Goal: Task Accomplishment & Management: Manage account settings

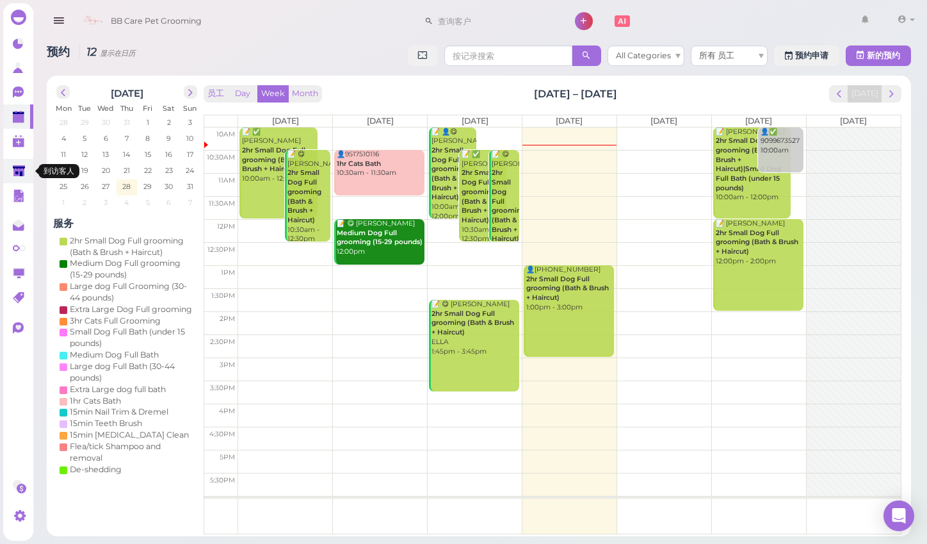
click at [23, 179] on link at bounding box center [18, 171] width 30 height 24
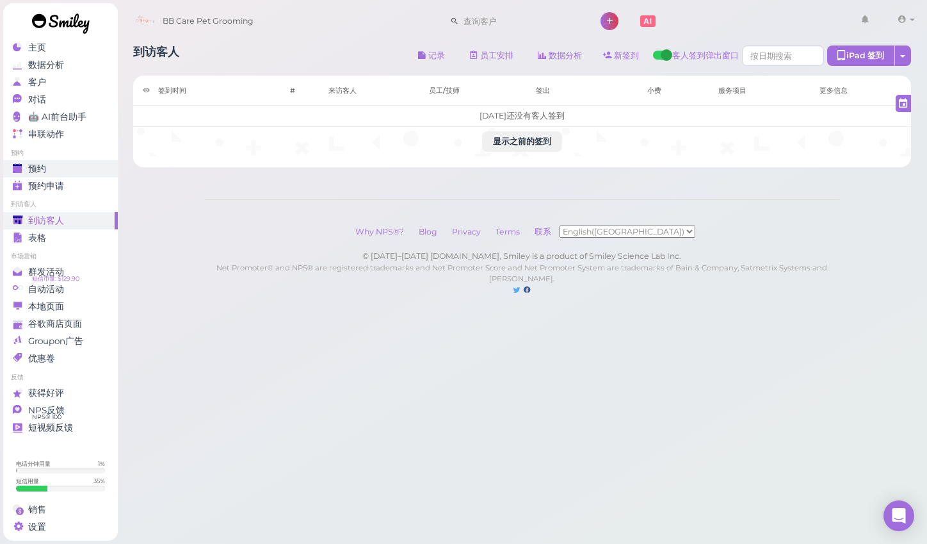
click at [38, 166] on span "预约" at bounding box center [37, 168] width 18 height 11
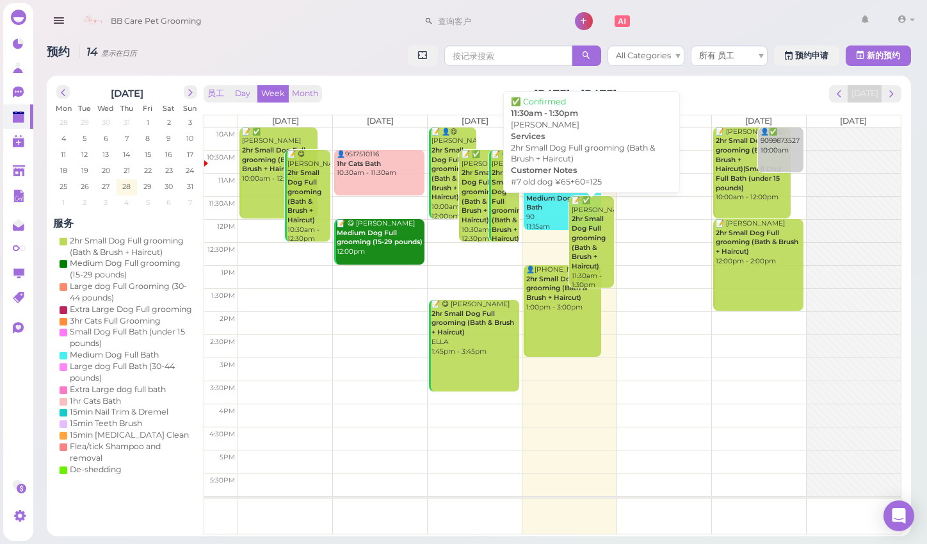
click at [585, 216] on b "2hr Small Dog Full grooming (Bath & Brush + Haircut)" at bounding box center [589, 241] width 34 height 55
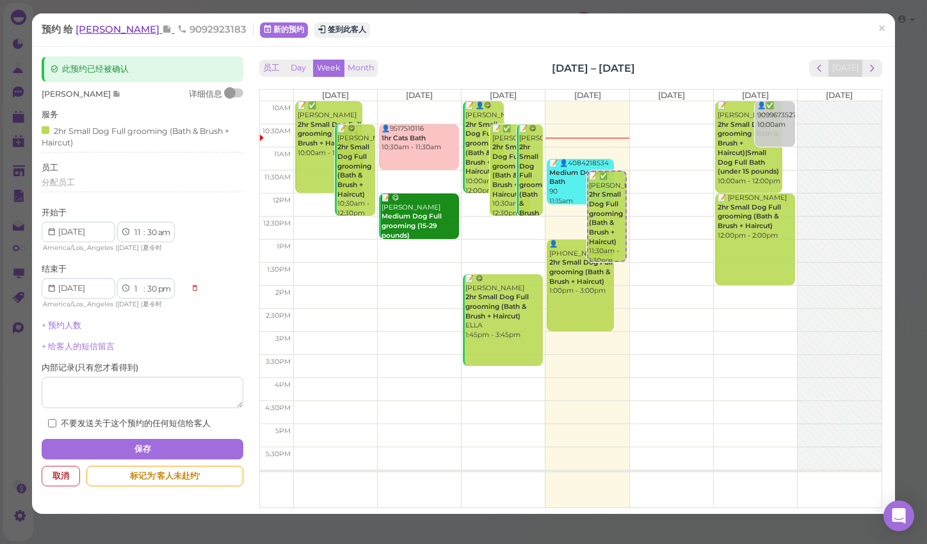
click at [120, 29] on span "[PERSON_NAME]" at bounding box center [119, 29] width 86 height 12
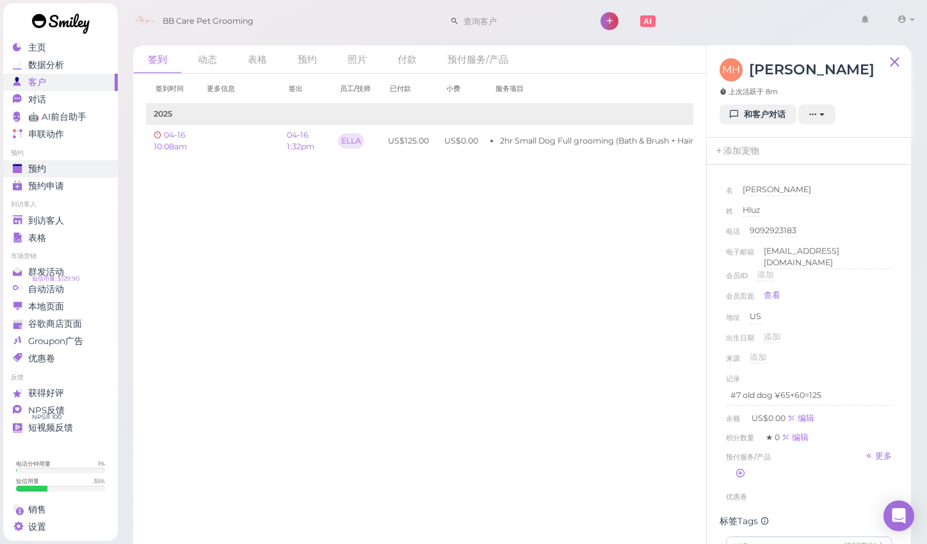
click at [76, 171] on div "预约" at bounding box center [59, 168] width 92 height 11
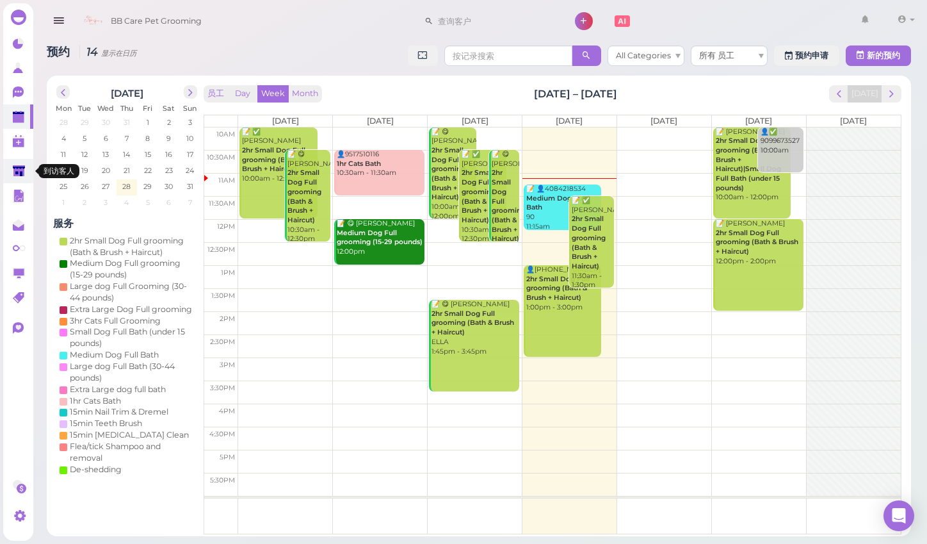
click at [17, 172] on icon at bounding box center [19, 171] width 12 height 10
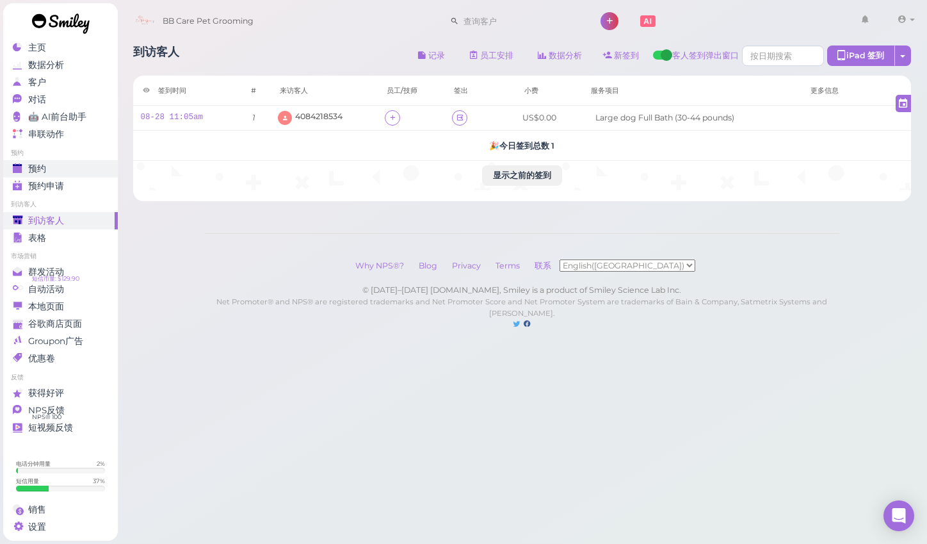
click at [67, 164] on div "预约" at bounding box center [59, 168] width 92 height 11
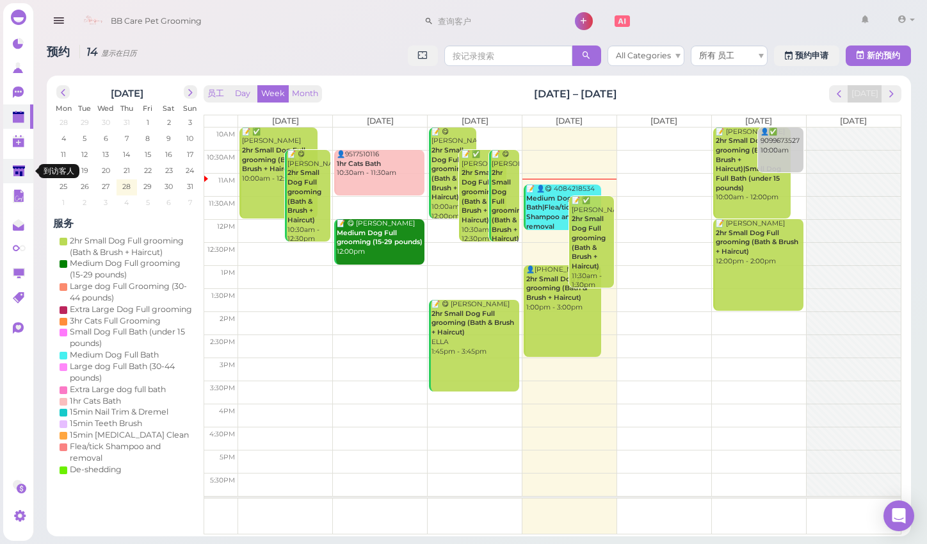
click at [29, 174] on link at bounding box center [18, 171] width 30 height 24
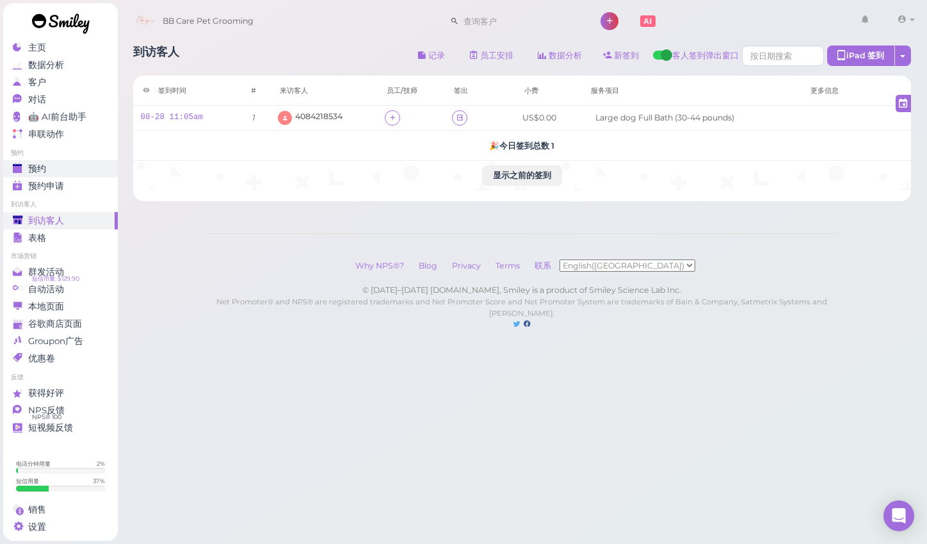
click at [47, 161] on link "预约" at bounding box center [60, 168] width 115 height 17
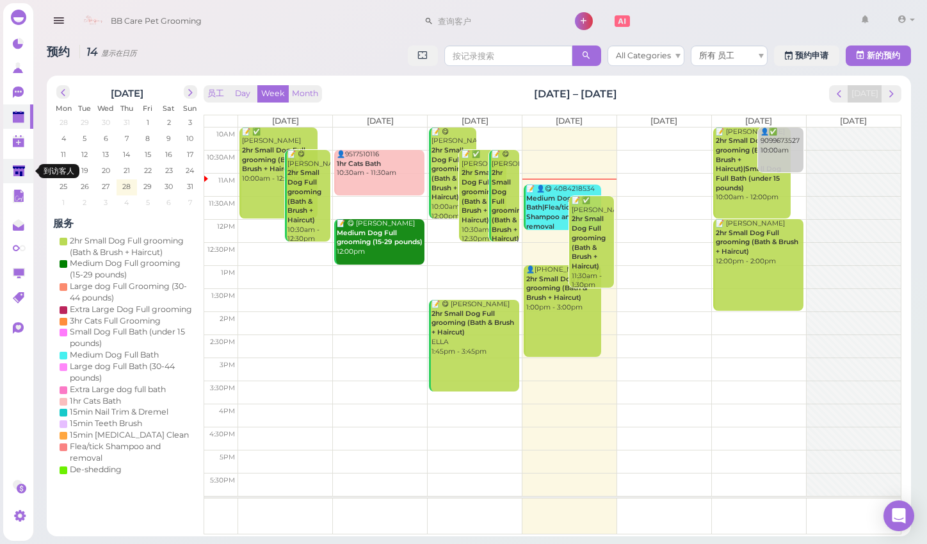
click at [23, 172] on polygon at bounding box center [19, 170] width 12 height 11
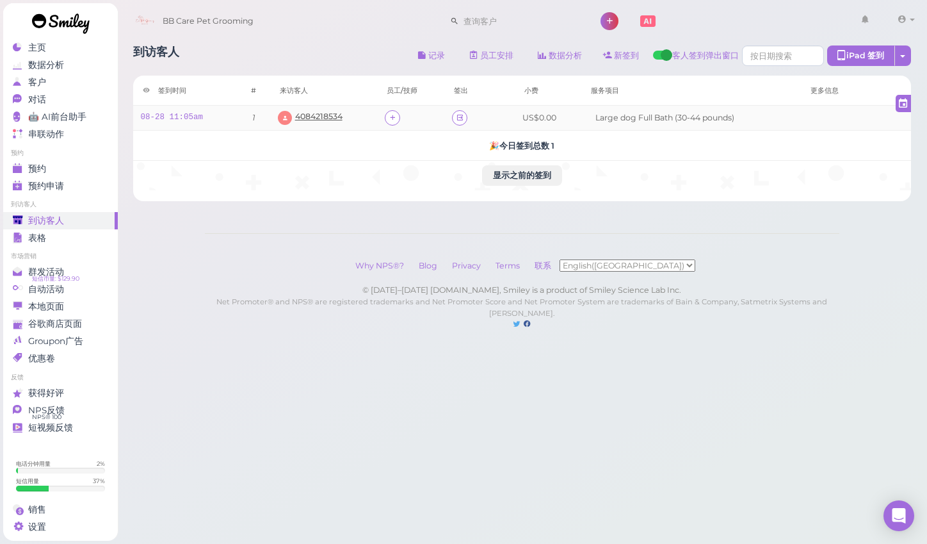
click at [306, 120] on span "4084218534" at bounding box center [318, 116] width 47 height 10
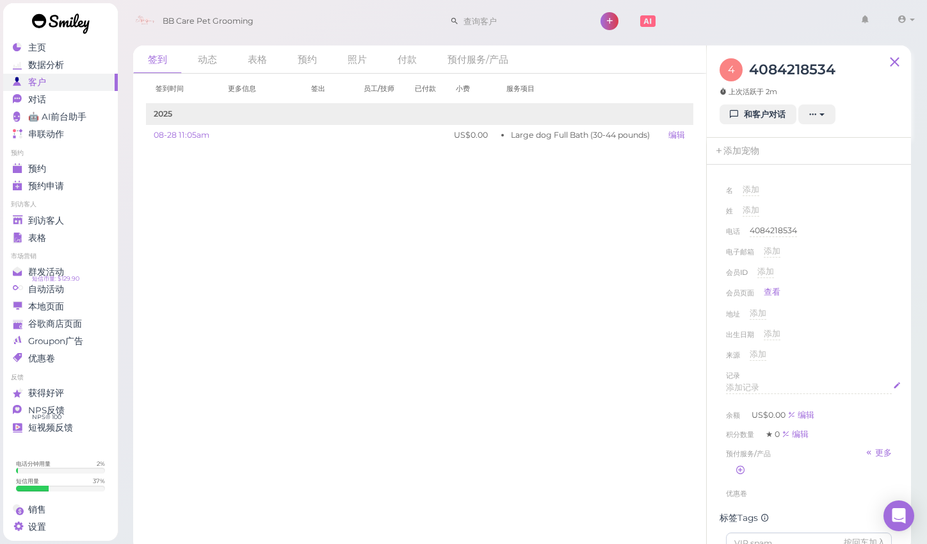
click at [746, 385] on span "添加记录" at bounding box center [742, 387] width 33 height 10
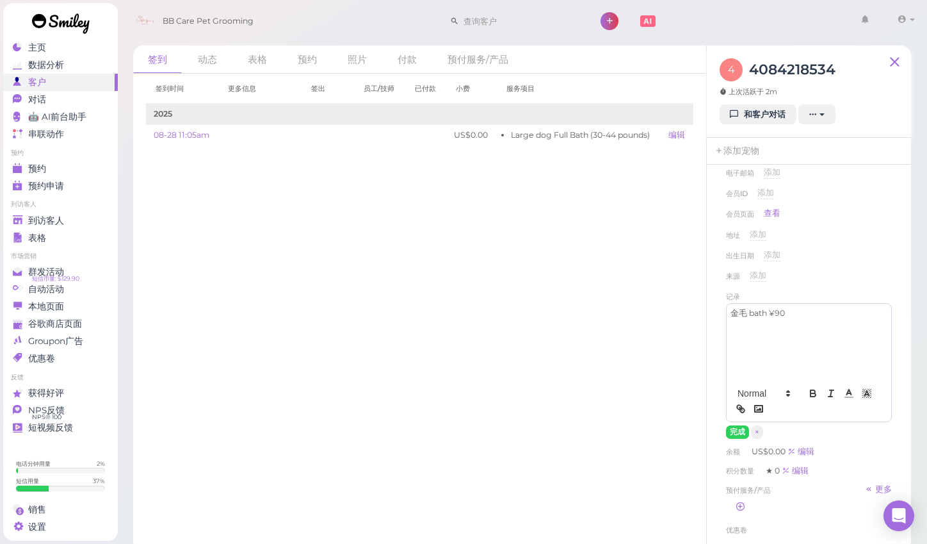
scroll to position [80, 0]
click at [738, 433] on button "完成" at bounding box center [737, 430] width 23 height 13
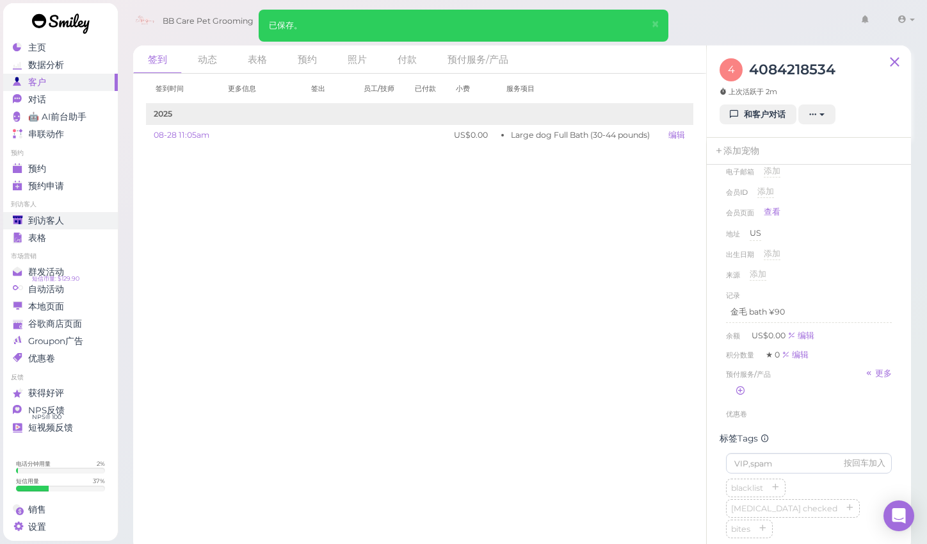
click at [69, 222] on div "到访客人" at bounding box center [59, 220] width 92 height 11
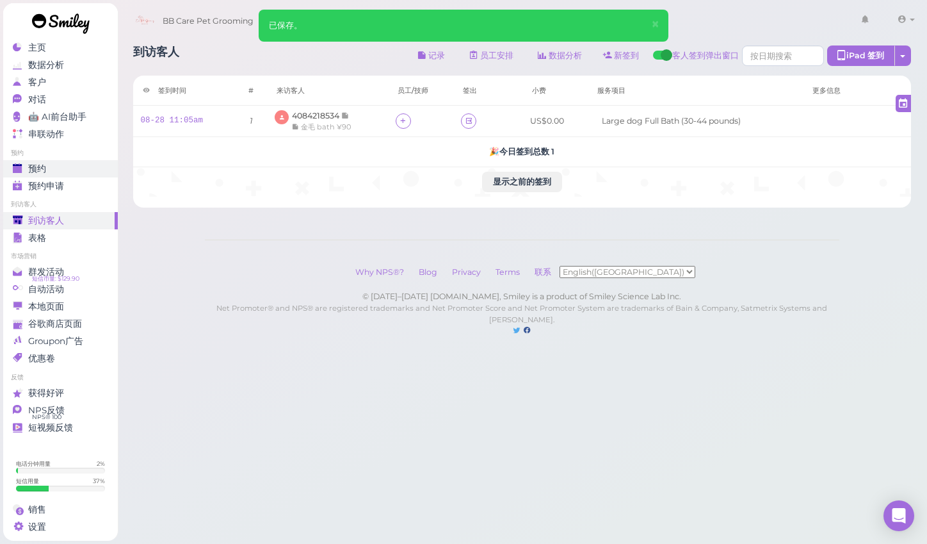
click at [39, 168] on span "预约" at bounding box center [37, 168] width 18 height 11
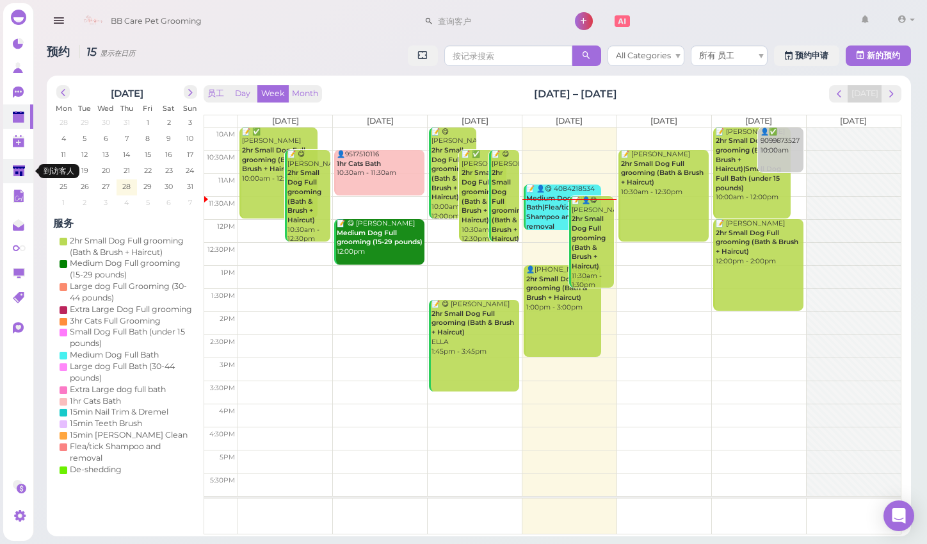
click at [28, 172] on link at bounding box center [18, 171] width 30 height 24
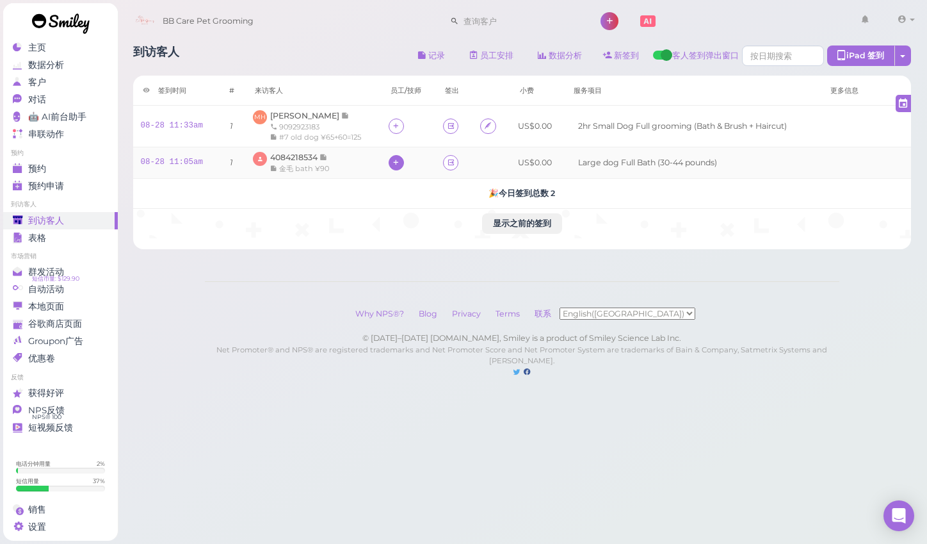
click at [396, 161] on icon at bounding box center [396, 163] width 8 height 10
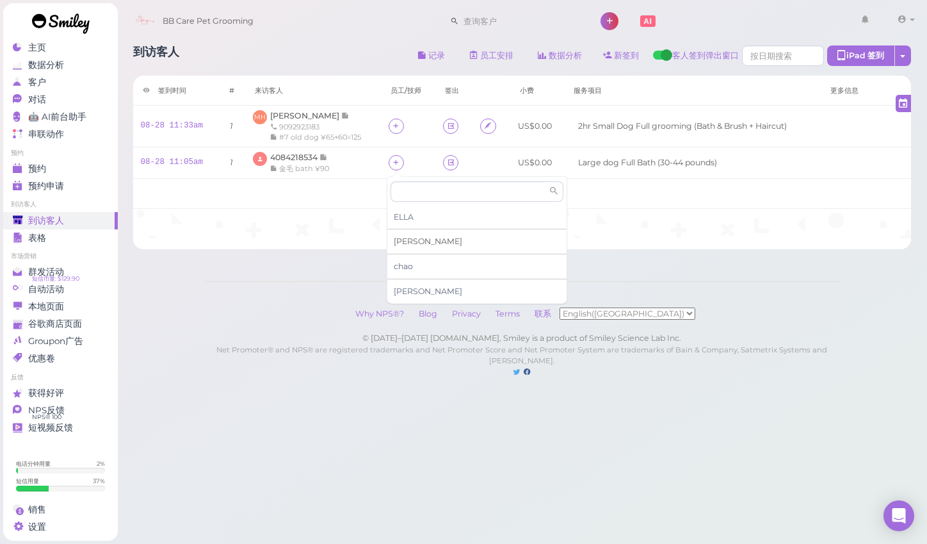
click at [414, 241] on div "[PERSON_NAME]" at bounding box center [476, 241] width 179 height 25
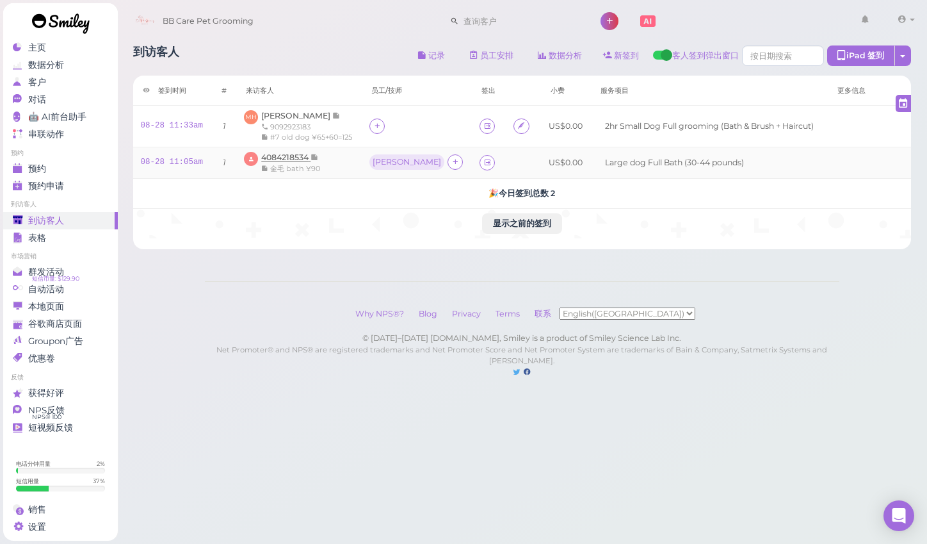
click at [311, 159] on span "4084218534" at bounding box center [285, 157] width 49 height 10
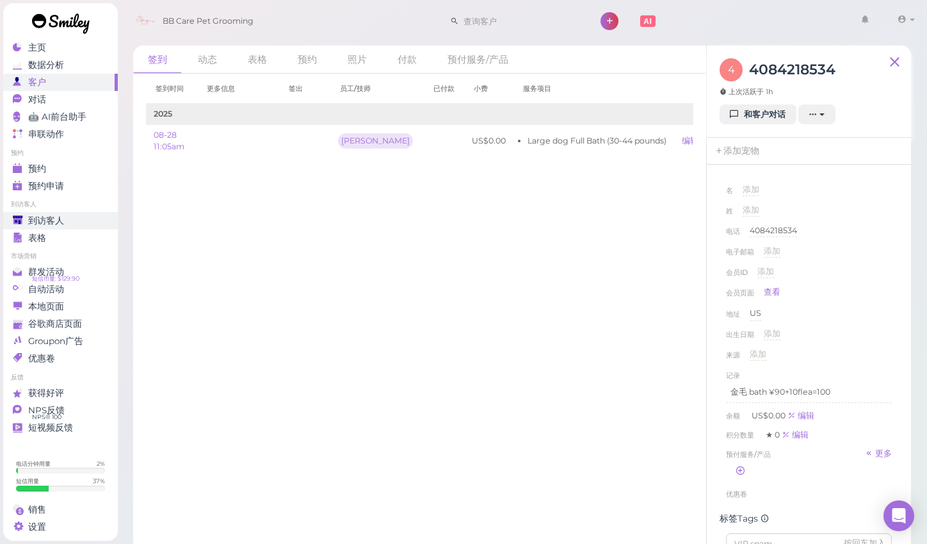
click at [69, 222] on div "到访客人" at bounding box center [59, 220] width 92 height 11
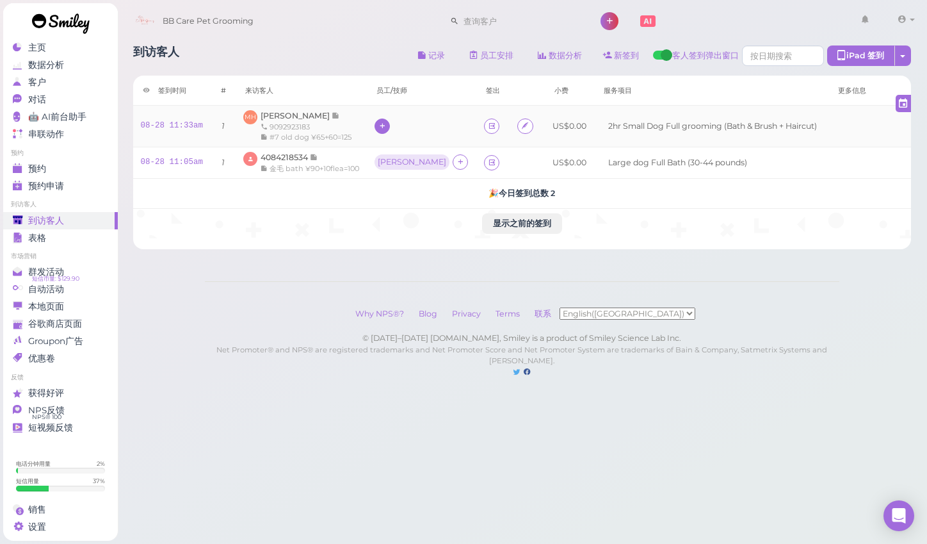
click at [387, 129] on icon at bounding box center [382, 126] width 8 height 10
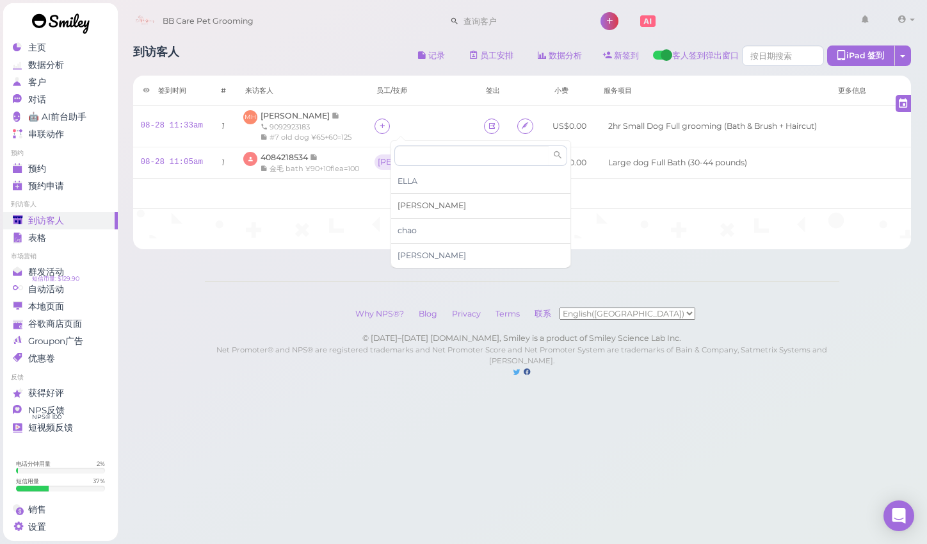
click at [426, 207] on div "[PERSON_NAME]" at bounding box center [480, 205] width 179 height 25
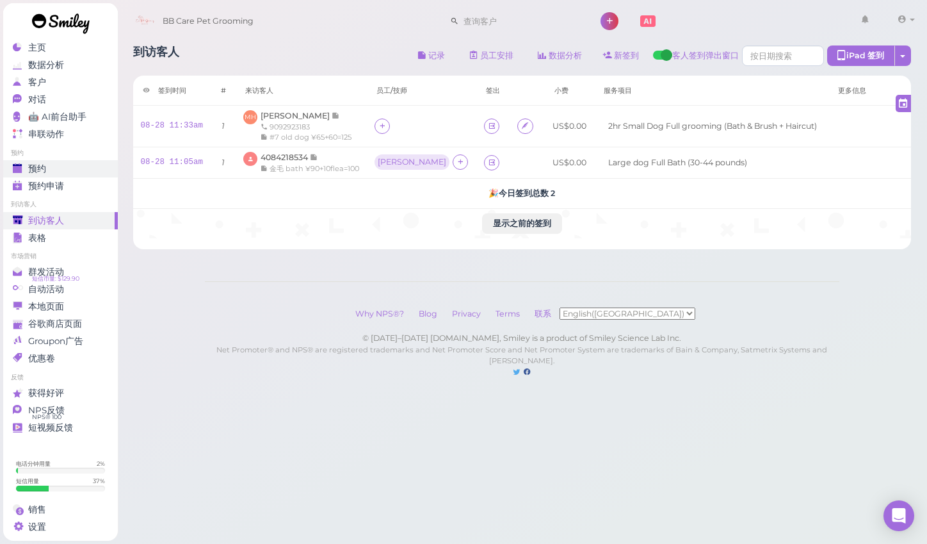
click at [76, 165] on div "预约" at bounding box center [59, 168] width 92 height 11
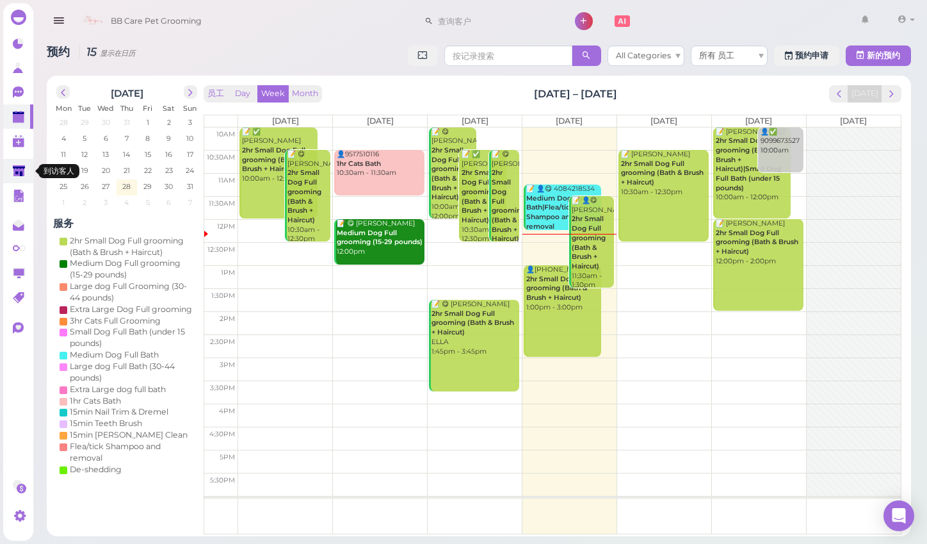
click at [26, 171] on icon at bounding box center [19, 171] width 13 height 13
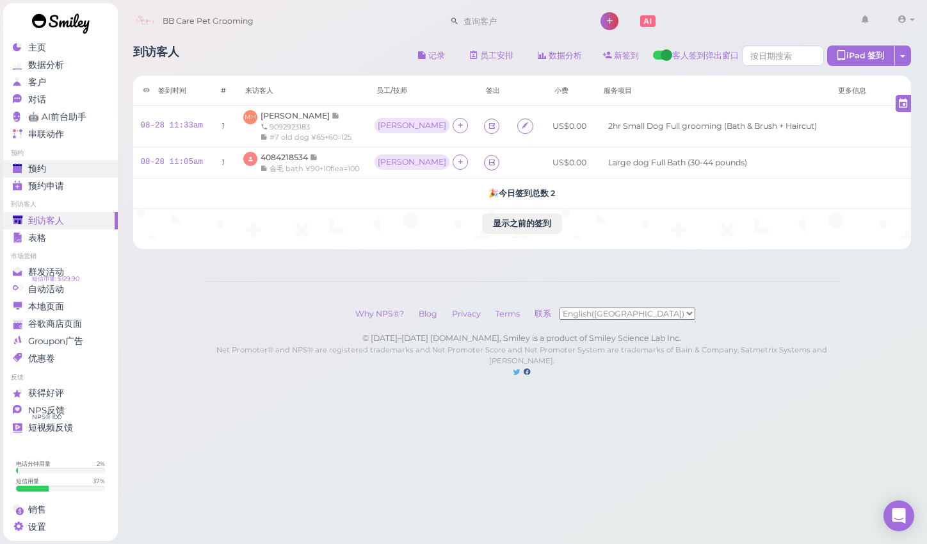
click at [81, 168] on div "预约" at bounding box center [59, 168] width 92 height 11
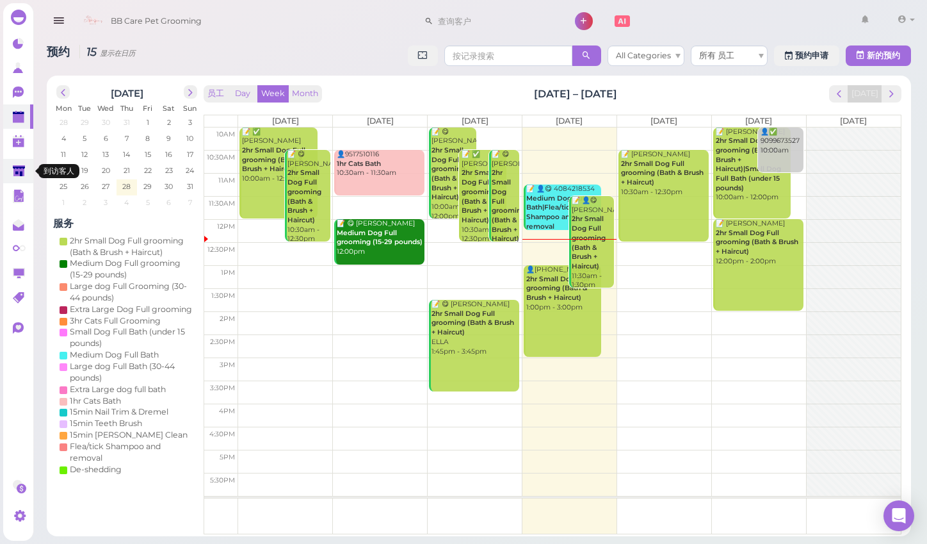
click at [30, 170] on link at bounding box center [18, 171] width 30 height 24
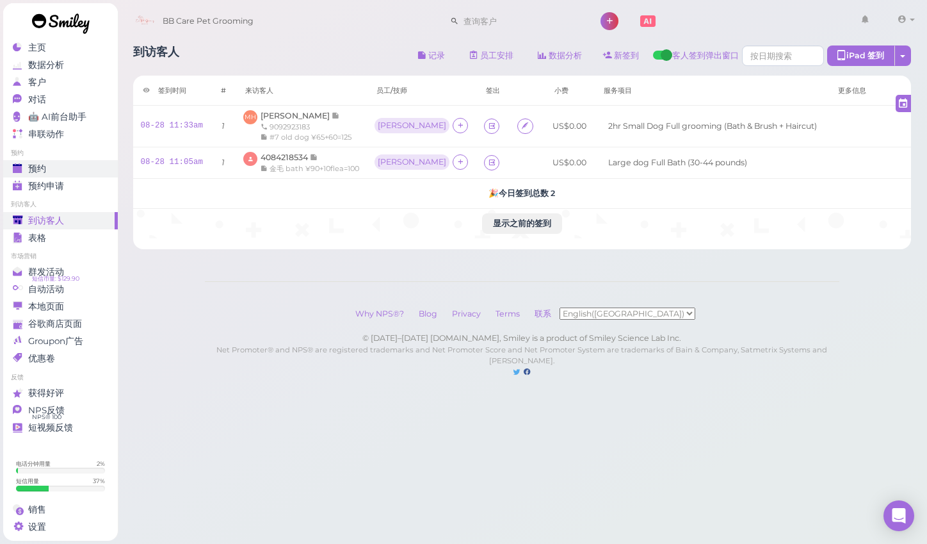
click at [51, 165] on div "预约" at bounding box center [59, 168] width 92 height 11
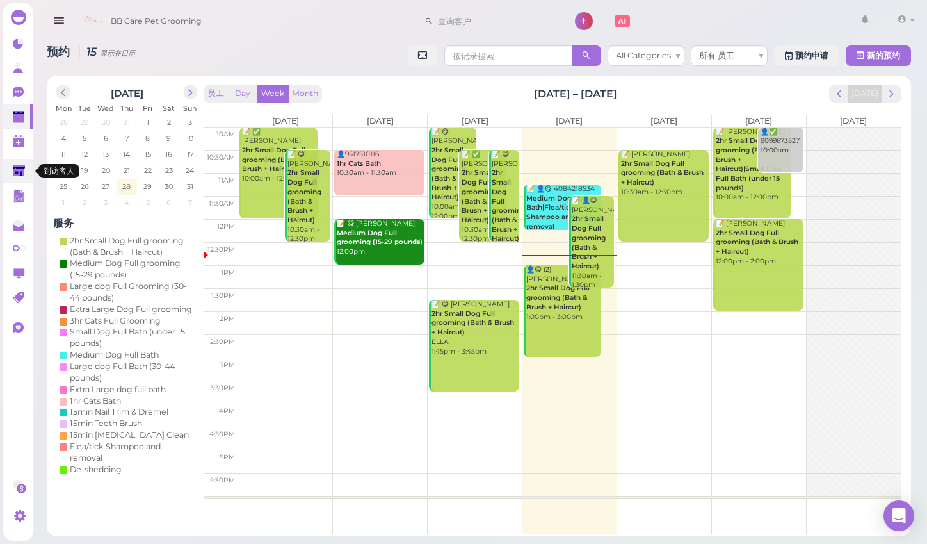
click at [4, 168] on link at bounding box center [18, 171] width 30 height 24
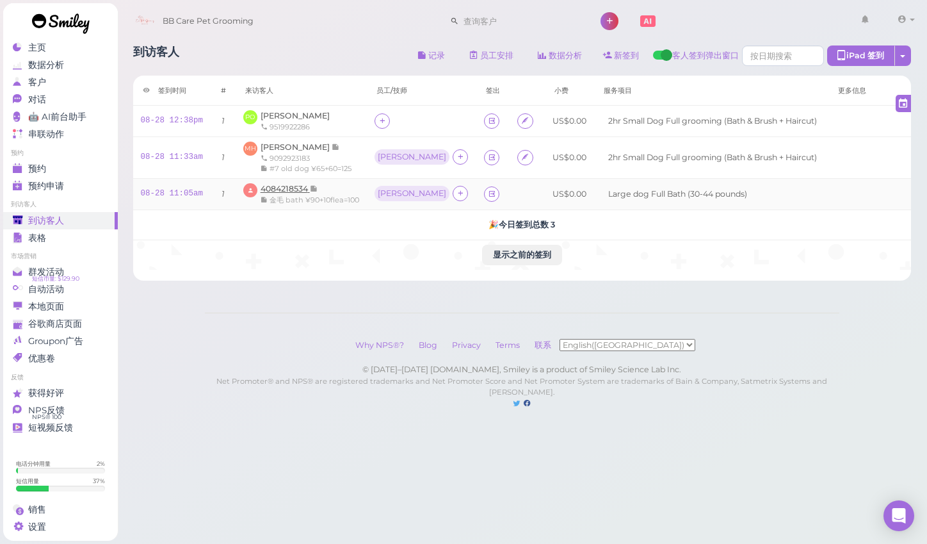
click at [285, 187] on span "4084218534" at bounding box center [285, 189] width 49 height 10
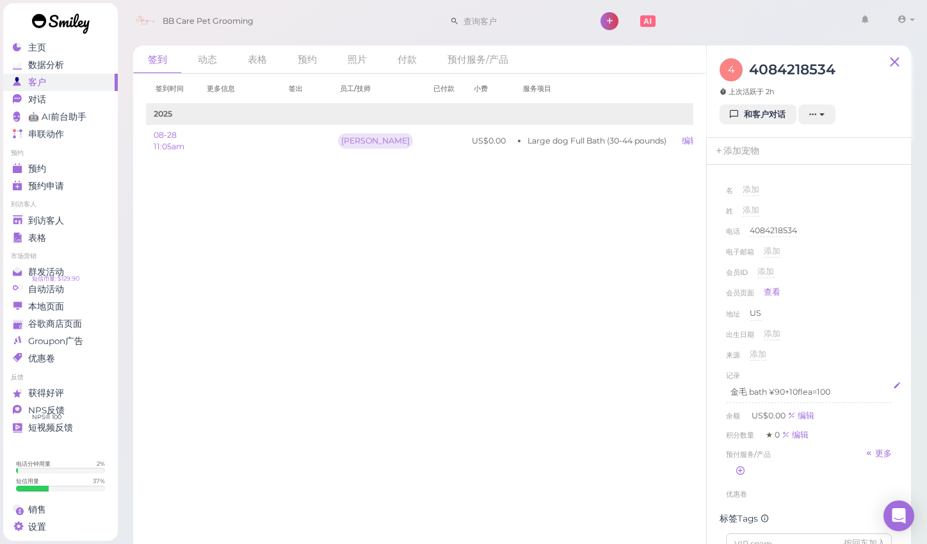
click at [862, 391] on p "金毛 bath ¥90+10flea=100" at bounding box center [809, 392] width 157 height 12
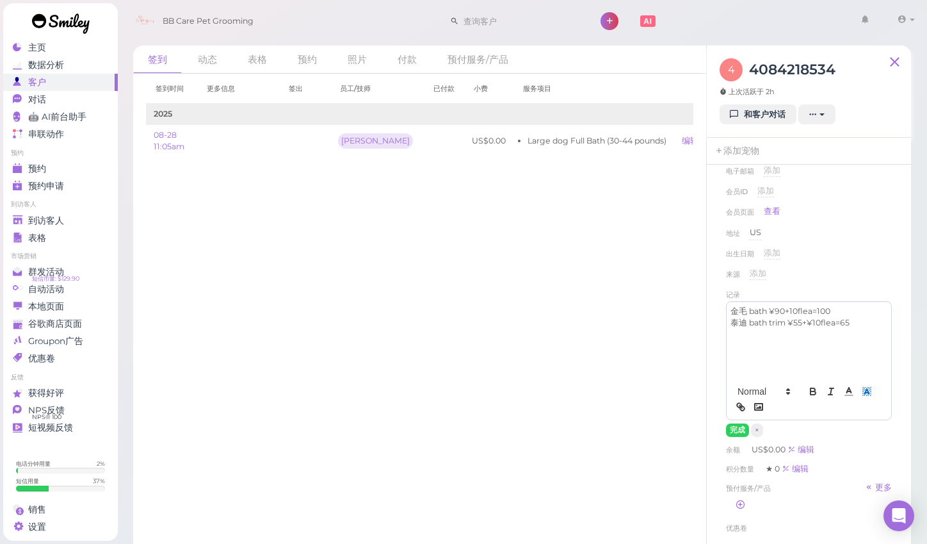
scroll to position [81, 0]
click at [736, 426] on button "完成" at bounding box center [737, 429] width 23 height 13
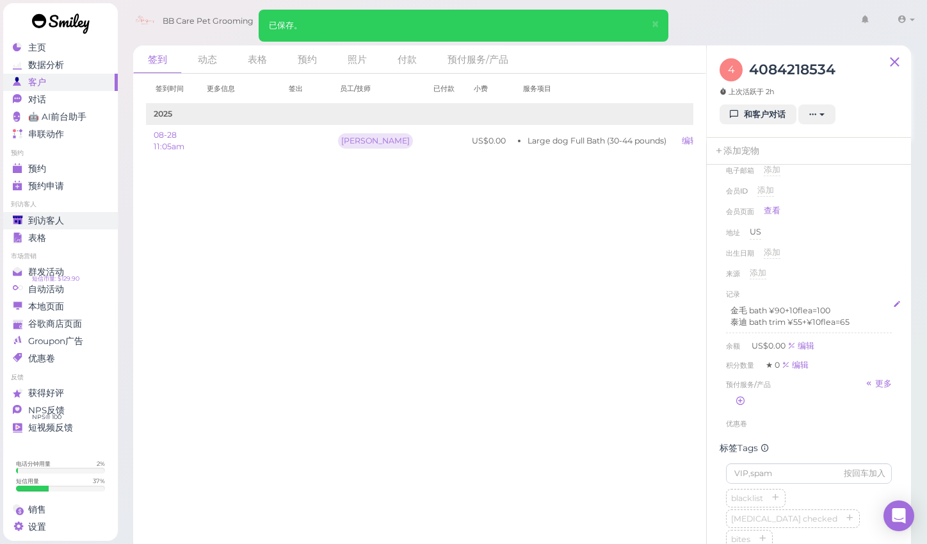
click at [107, 218] on link "到访客人" at bounding box center [60, 220] width 115 height 17
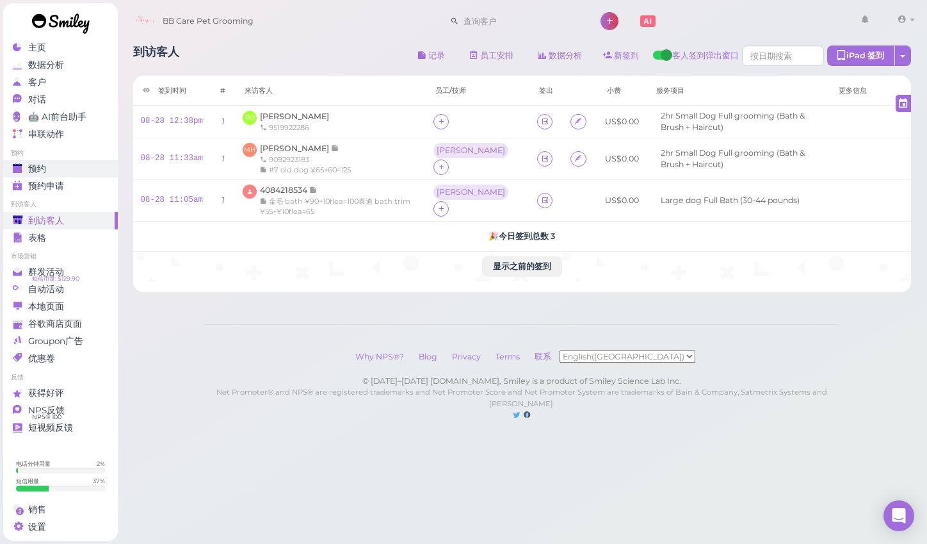
click at [93, 165] on div "预约" at bounding box center [59, 168] width 92 height 11
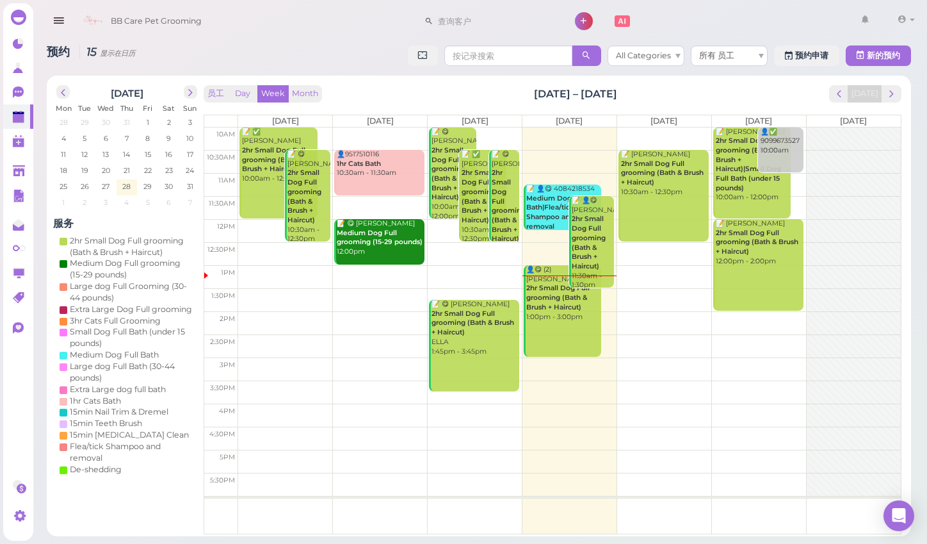
drag, startPoint x: 715, startPoint y: 19, endPoint x: 864, endPoint y: 177, distance: 217.8
click at [864, 177] on div at bounding box center [854, 311] width 94 height 368
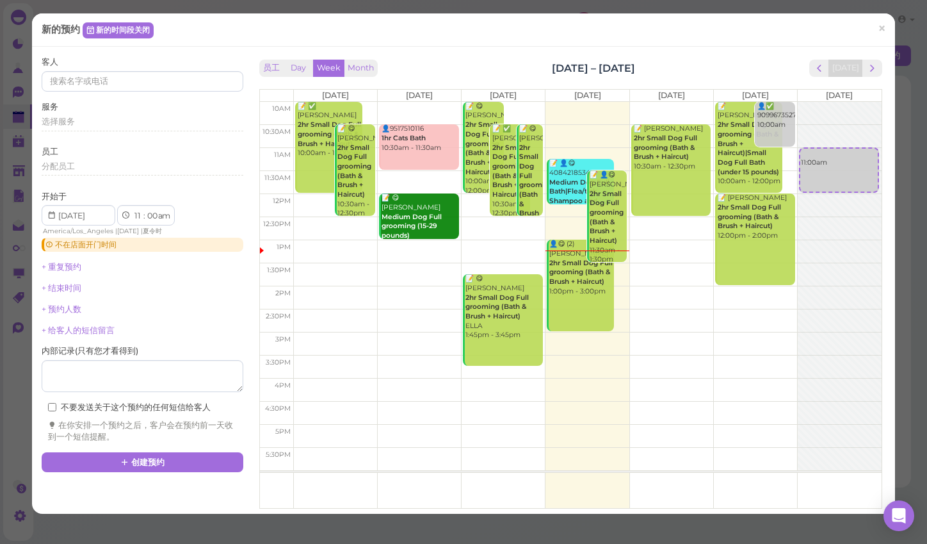
click at [898, 254] on div "新的预约 新的时间段关闭 × 客人 服务 选择服务 员工 分配员工 开始于 1 2 3 4 5 6 7 8 9 10 11 12 : 00 05 10 15 …" at bounding box center [463, 272] width 927 height 544
